Goal: Check status: Check status

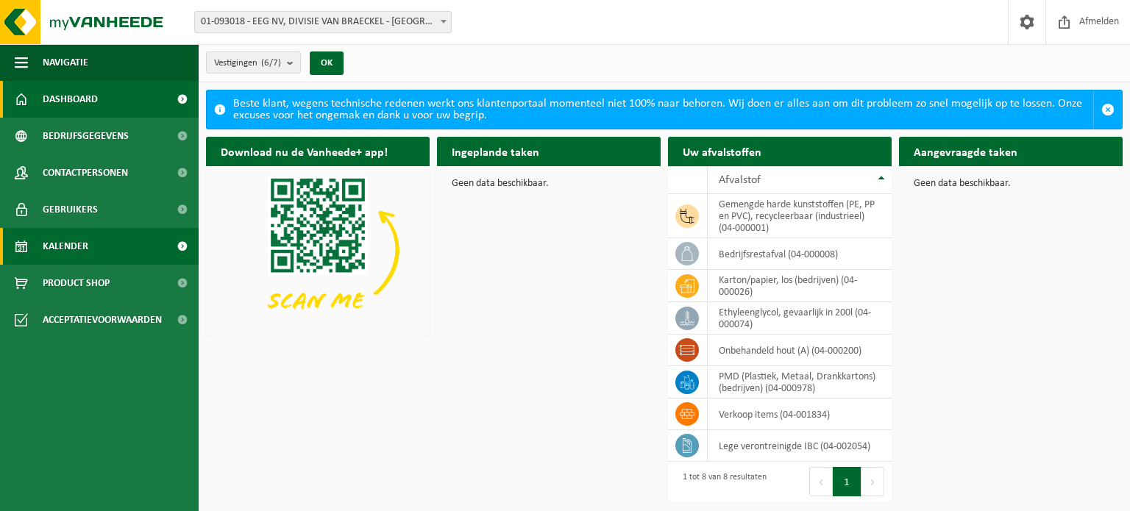
click at [65, 246] on span "Kalender" at bounding box center [66, 246] width 46 height 37
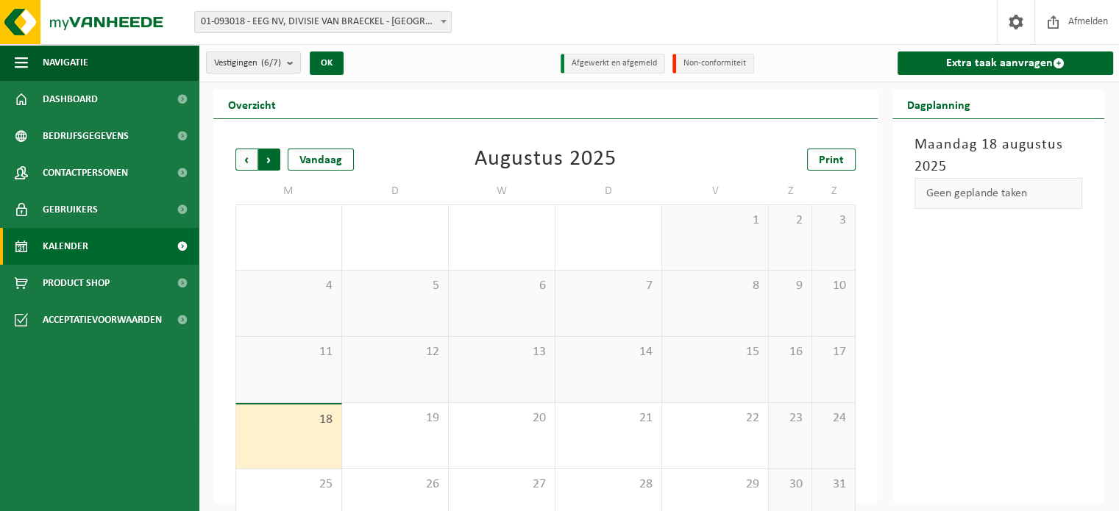
click at [240, 160] on span "Vorige" at bounding box center [246, 160] width 22 height 22
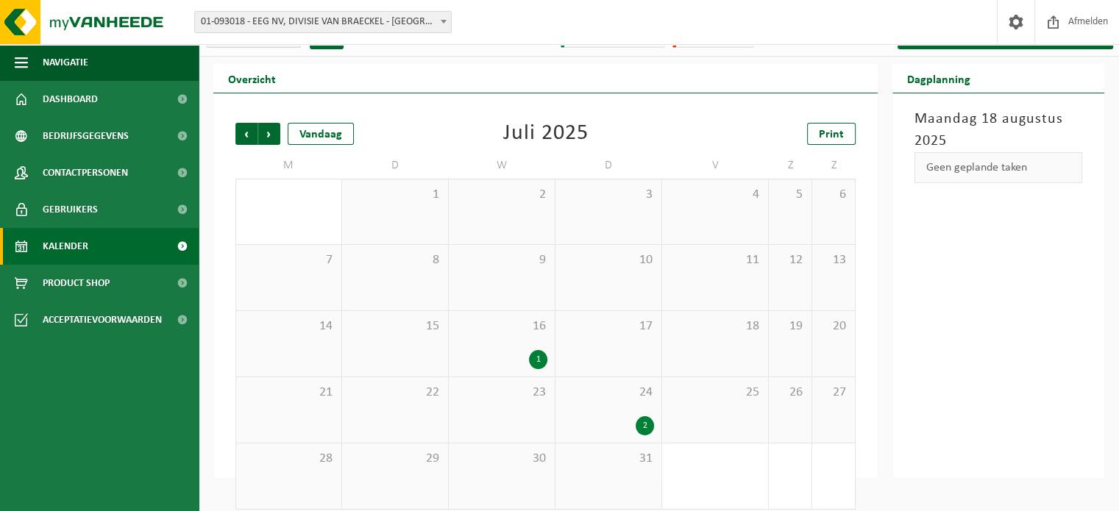
scroll to position [38, 0]
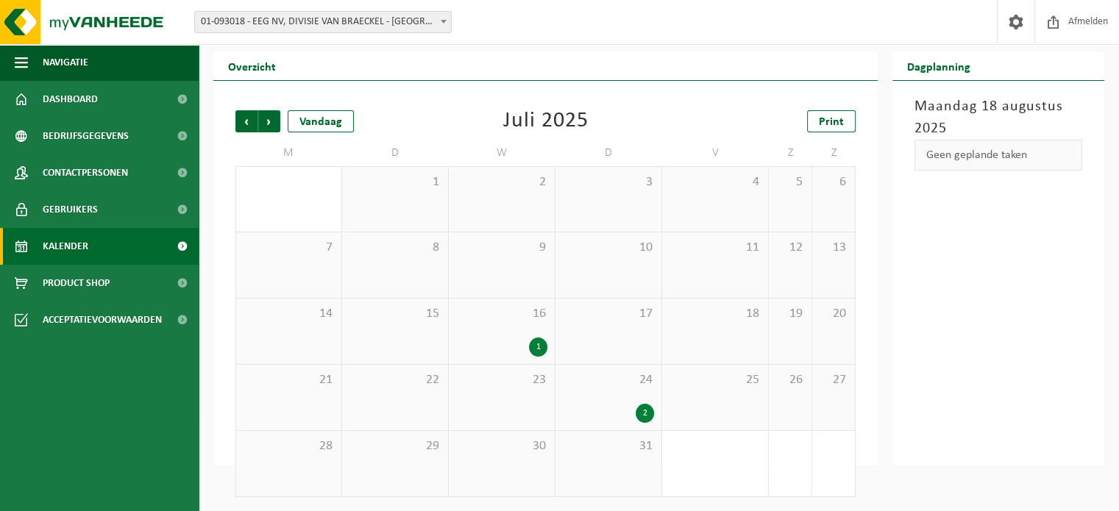
click at [491, 323] on div "16 1" at bounding box center [502, 331] width 106 height 65
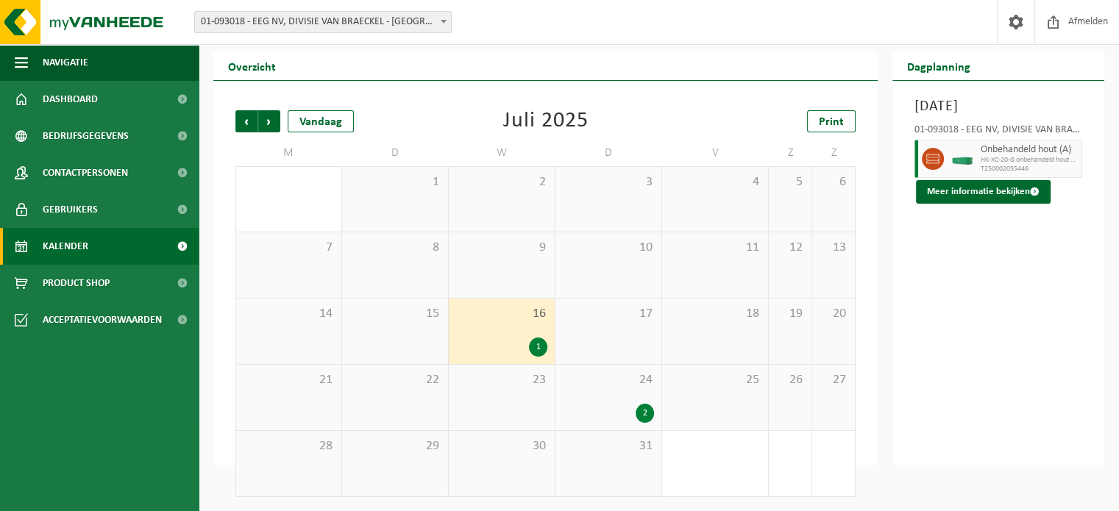
click at [590, 401] on div "24 2" at bounding box center [608, 397] width 106 height 65
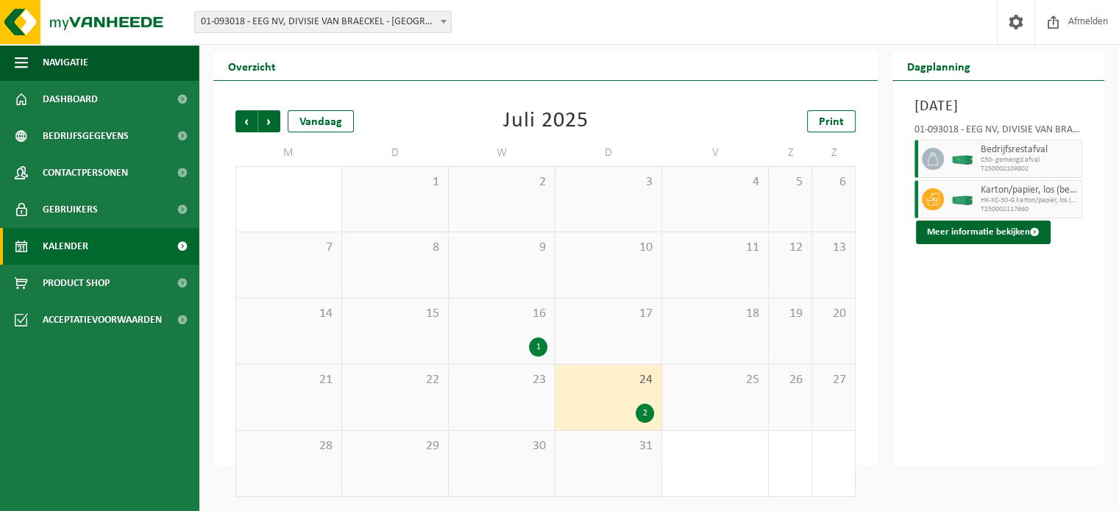
click at [492, 302] on div "16 1" at bounding box center [502, 331] width 106 height 65
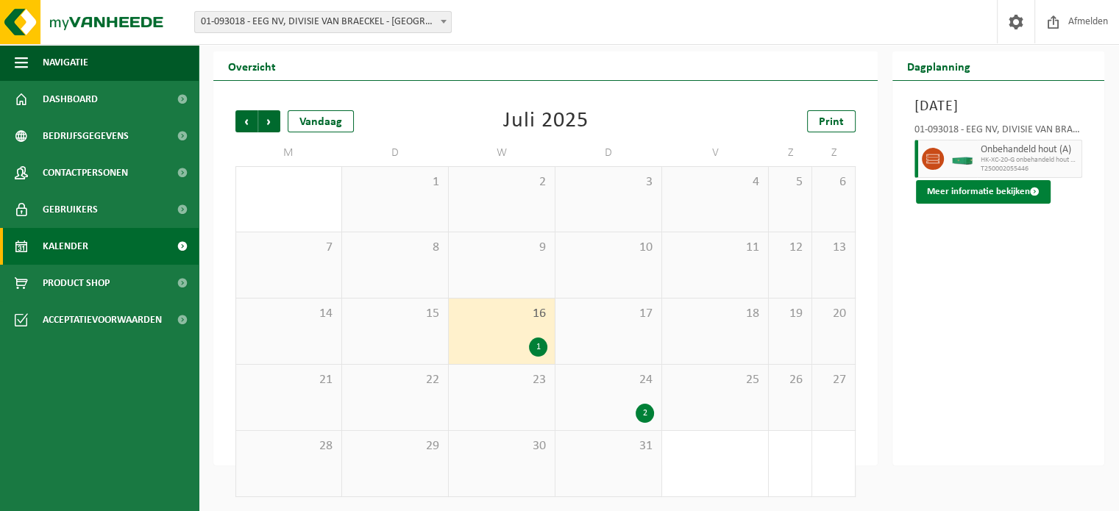
click at [1023, 188] on button "Meer informatie bekijken" at bounding box center [983, 192] width 135 height 24
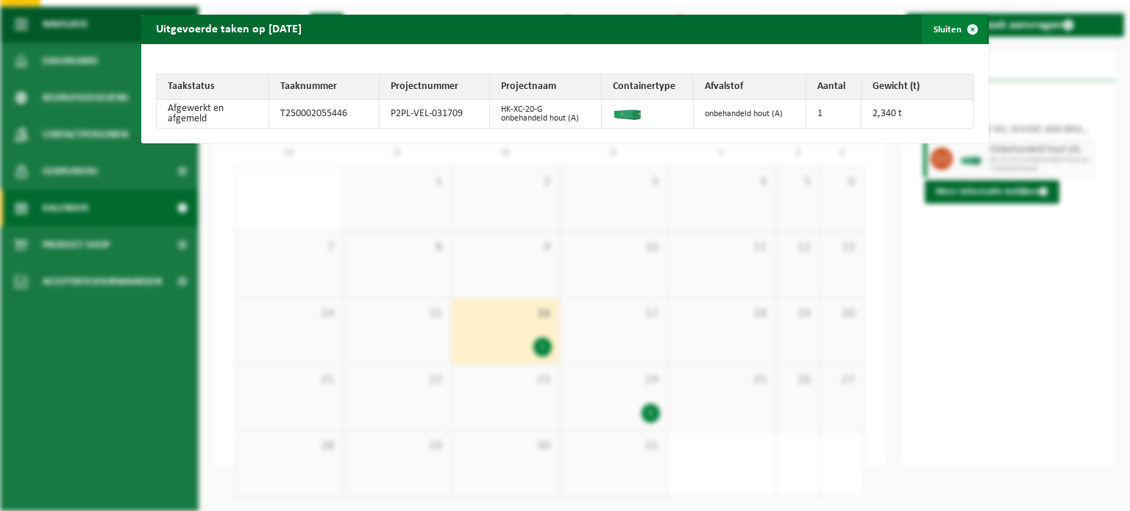
click at [968, 33] on span "button" at bounding box center [972, 29] width 29 height 29
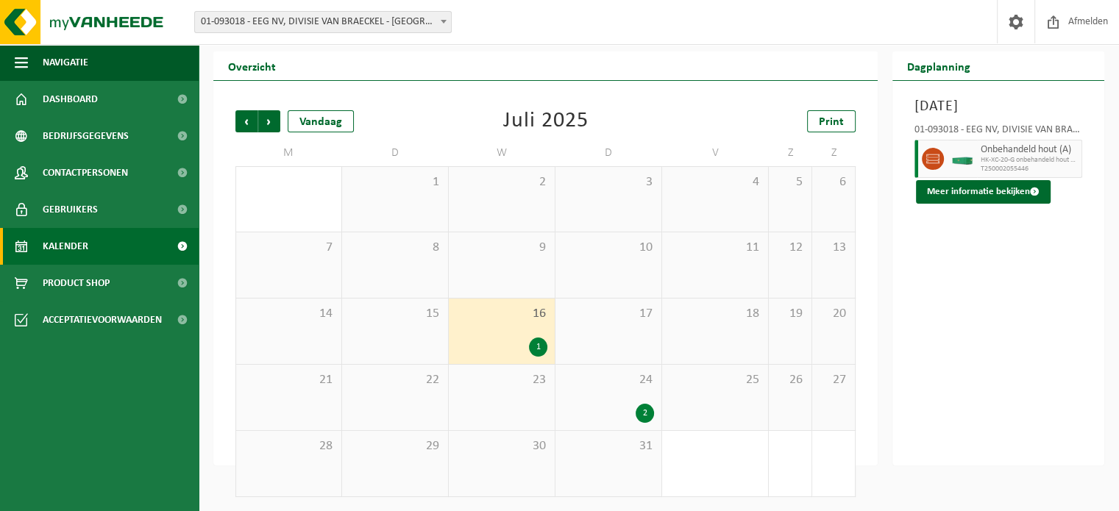
click at [619, 388] on div "24 2" at bounding box center [608, 397] width 106 height 65
